Goal: Information Seeking & Learning: Stay updated

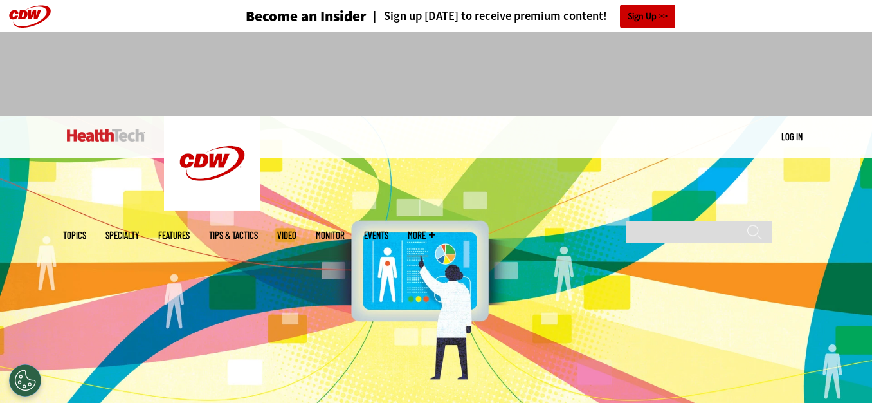
click at [104, 134] on img at bounding box center [106, 135] width 78 height 13
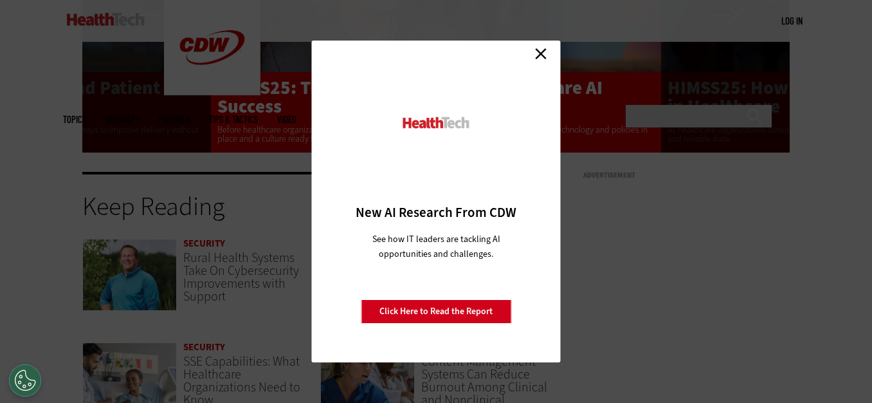
scroll to position [2572, 0]
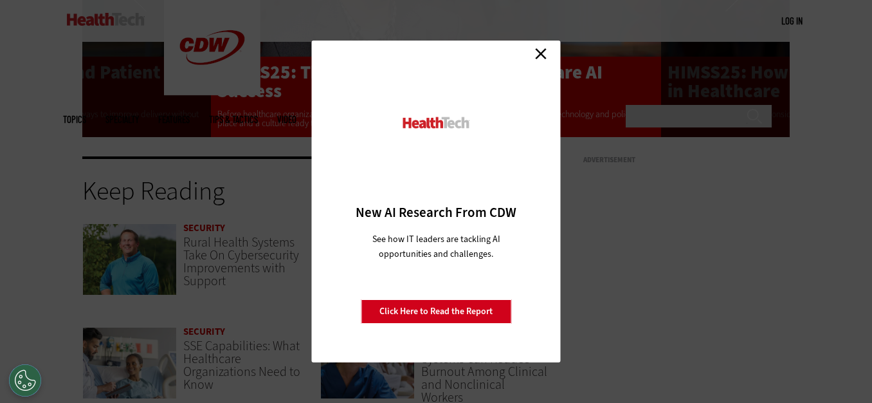
click at [541, 55] on link "Close" at bounding box center [540, 53] width 19 height 19
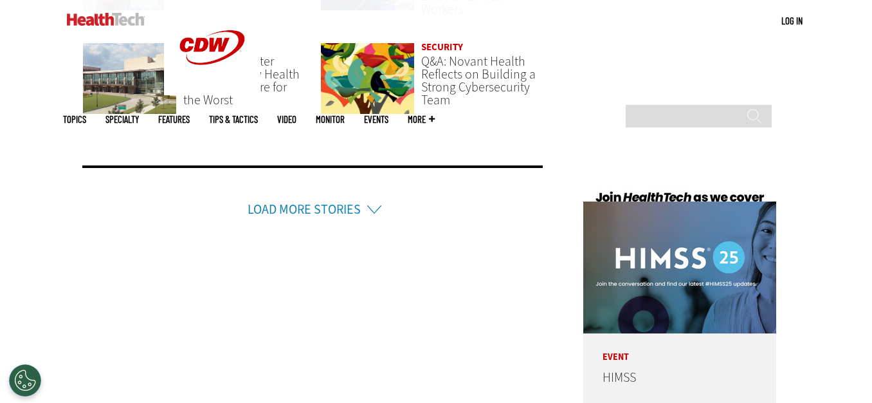
scroll to position [2958, 0]
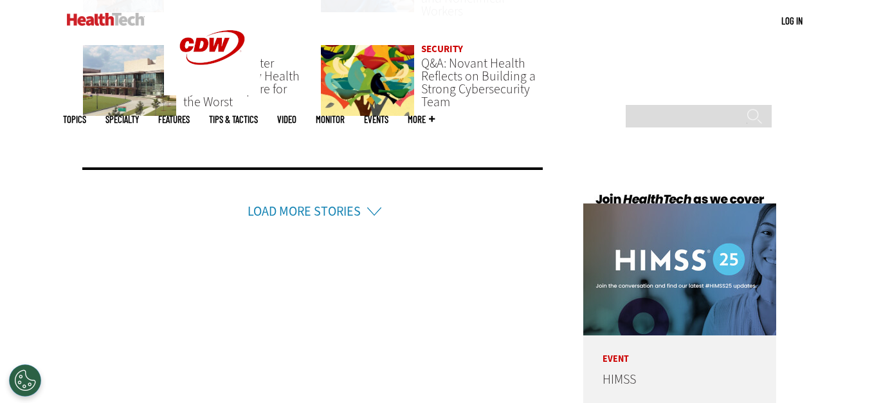
click at [344, 203] on link "Load More Stories" at bounding box center [304, 211] width 113 height 17
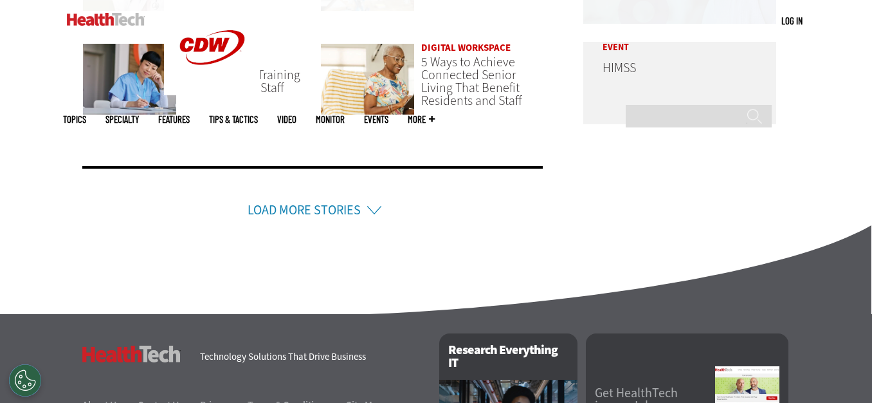
scroll to position [3279, 0]
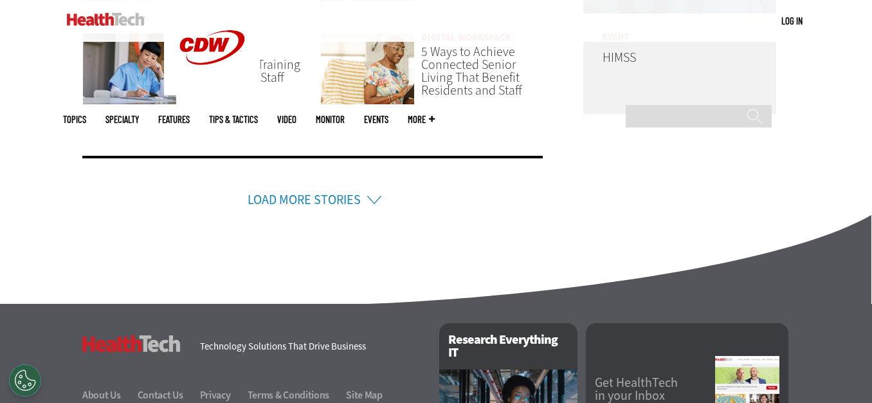
click at [356, 191] on link "Load More Stories" at bounding box center [304, 199] width 113 height 17
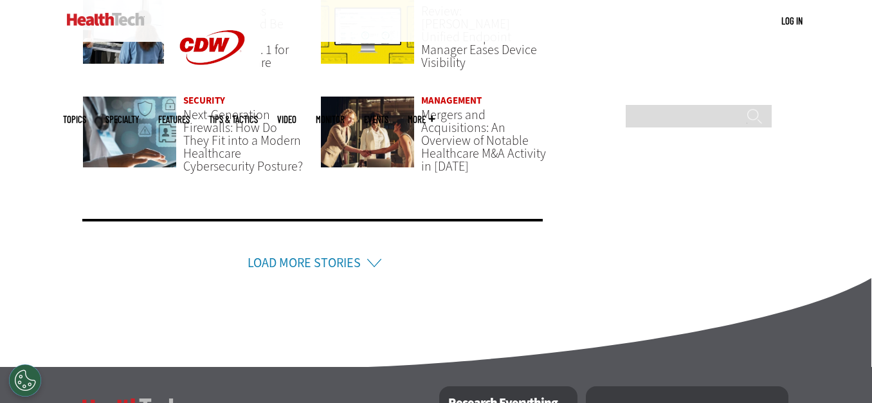
scroll to position [3537, 0]
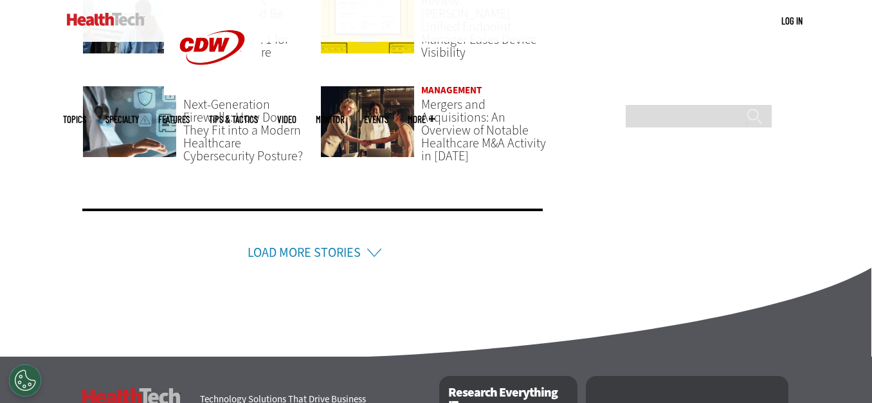
click at [316, 250] on ul "Load More Stories" at bounding box center [315, 229] width 467 height 80
click at [326, 244] on link "Load More Stories" at bounding box center [304, 252] width 113 height 17
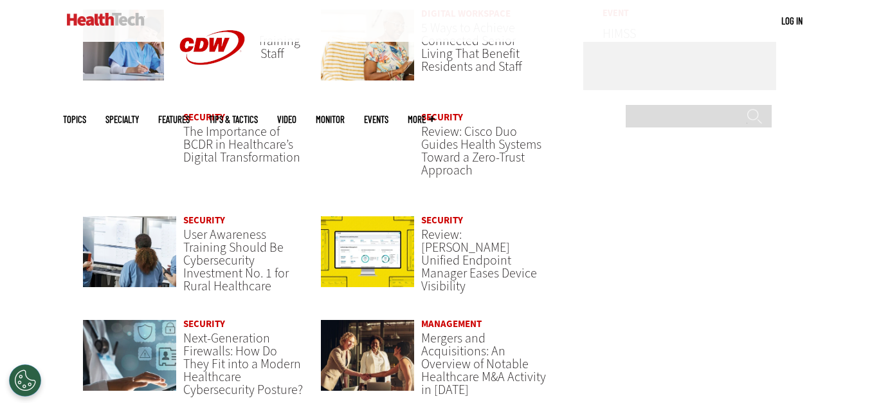
scroll to position [3279, 0]
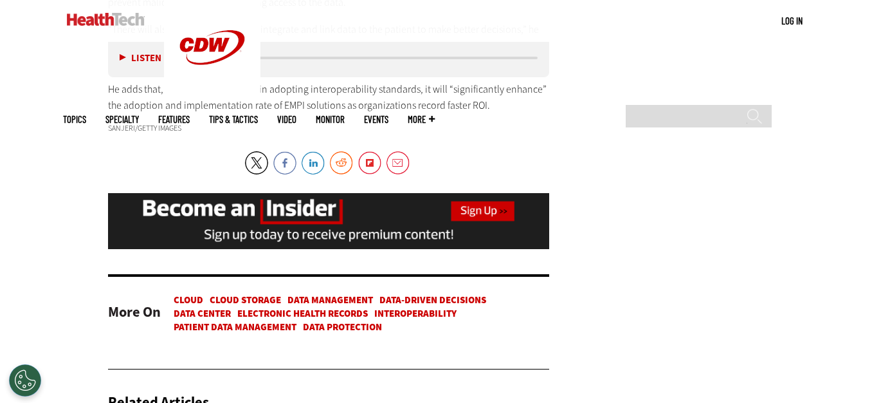
scroll to position [2958, 0]
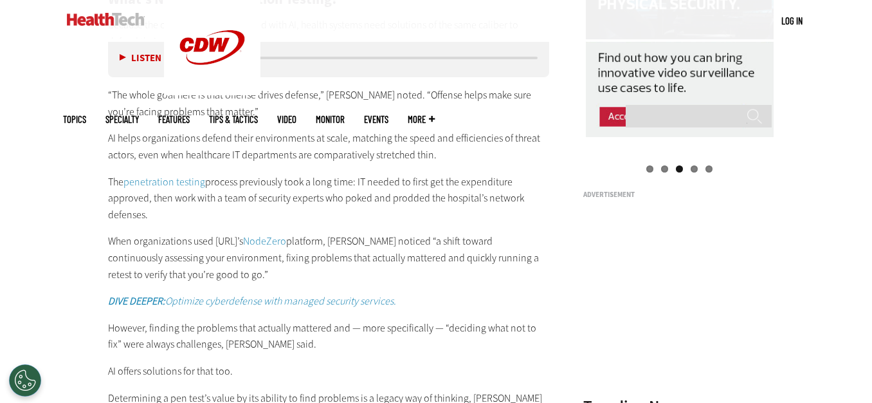
scroll to position [1415, 0]
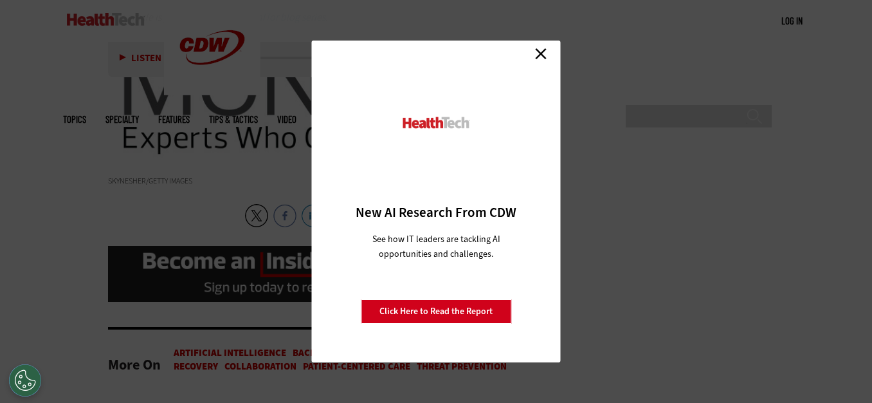
scroll to position [3215, 0]
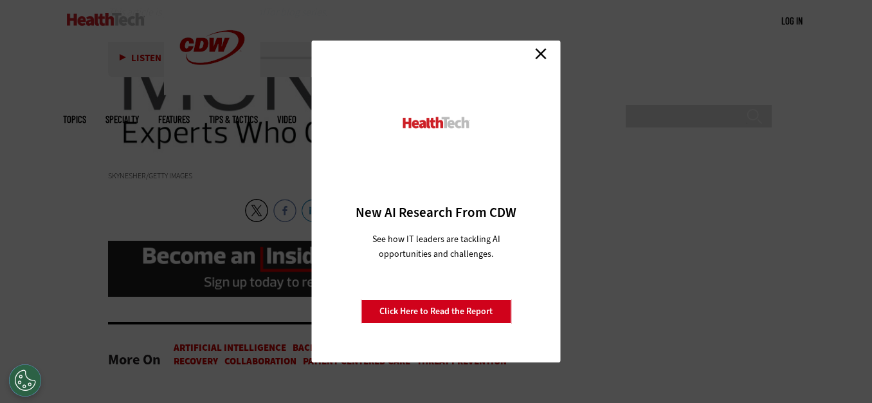
click at [545, 57] on link "Close" at bounding box center [540, 53] width 19 height 19
